Goal: Find specific page/section: Find specific page/section

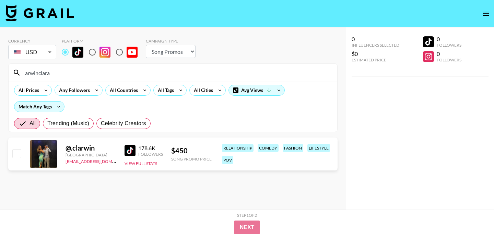
select select "Song"
click at [149, 77] on input "arwinclara" at bounding box center [177, 72] width 312 height 11
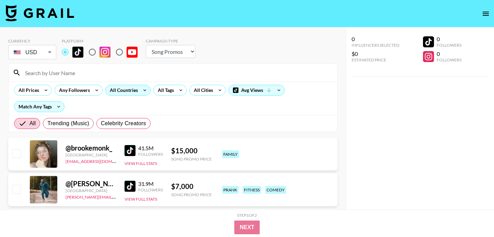
click at [127, 93] on div "All Countries" at bounding box center [123, 90] width 34 height 10
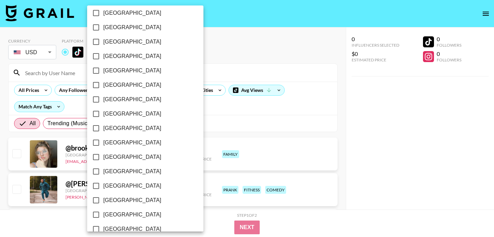
scroll to position [562, 0]
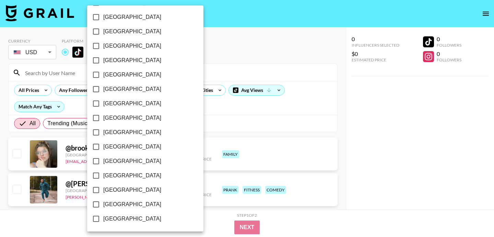
click at [113, 201] on span "[GEOGRAPHIC_DATA]" at bounding box center [132, 204] width 58 height 8
click at [103, 201] on input "[GEOGRAPHIC_DATA]" at bounding box center [96, 204] width 14 height 14
checkbox input "true"
click at [225, 46] on div at bounding box center [247, 118] width 494 height 237
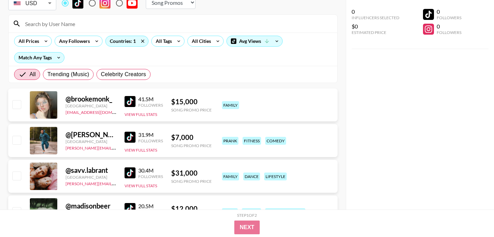
scroll to position [0, 0]
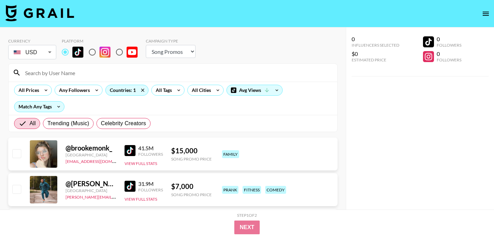
click at [88, 50] on input "radio" at bounding box center [92, 52] width 14 height 14
radio input "true"
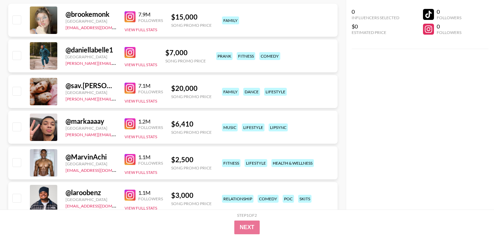
scroll to position [140, 0]
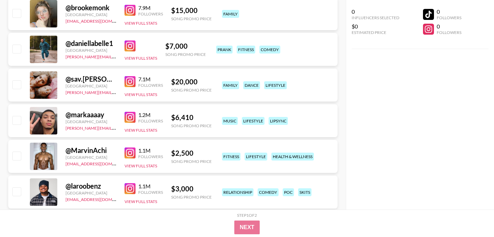
click at [131, 154] on img at bounding box center [129, 152] width 11 height 11
click at [132, 119] on img at bounding box center [129, 117] width 11 height 11
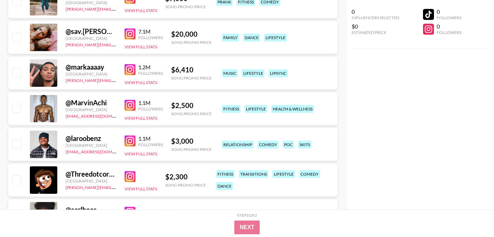
scroll to position [200, 0]
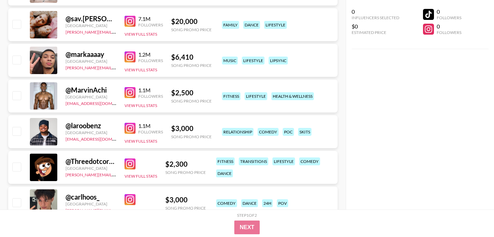
click at [134, 127] on img at bounding box center [129, 128] width 11 height 11
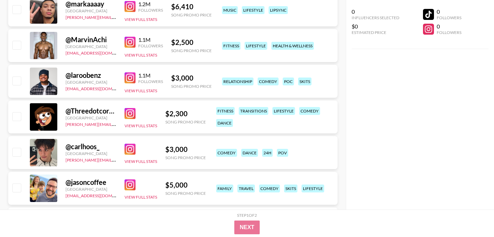
click at [126, 110] on img at bounding box center [129, 113] width 11 height 11
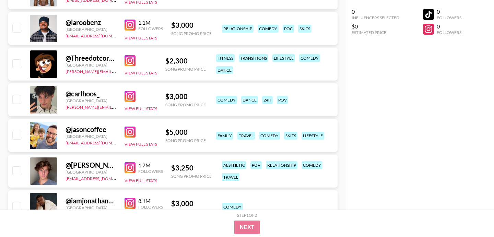
scroll to position [303, 0]
click at [127, 96] on img at bounding box center [129, 96] width 11 height 11
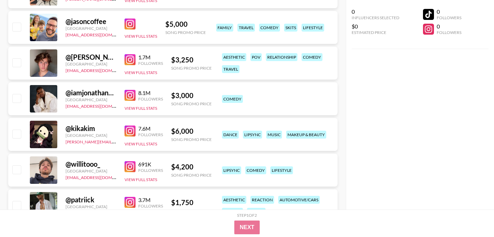
scroll to position [414, 0]
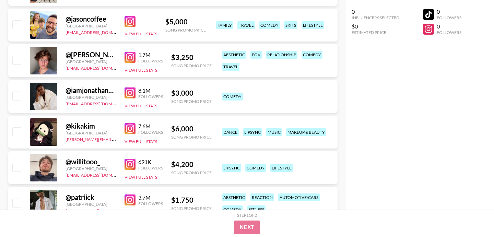
click at [127, 92] on img at bounding box center [129, 92] width 11 height 11
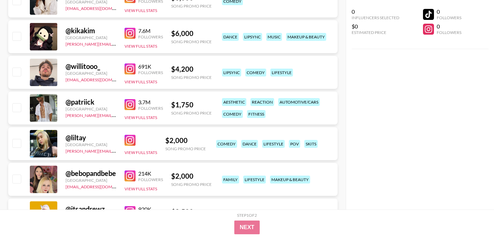
scroll to position [510, 0]
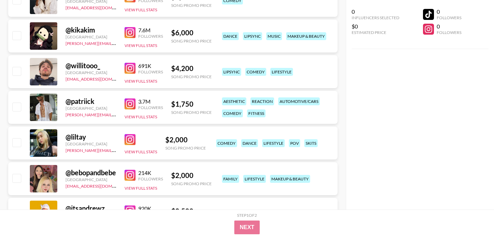
click at [126, 100] on img at bounding box center [129, 103] width 11 height 11
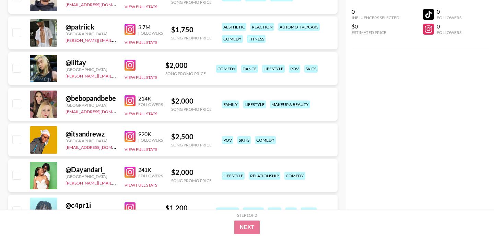
scroll to position [586, 0]
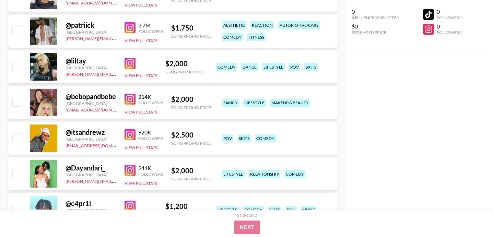
click at [130, 132] on img at bounding box center [129, 134] width 11 height 11
click at [130, 167] on img at bounding box center [129, 170] width 11 height 11
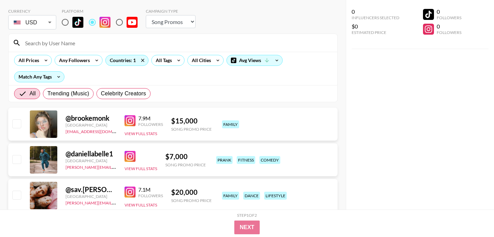
scroll to position [88, 0]
